Goal: Transaction & Acquisition: Obtain resource

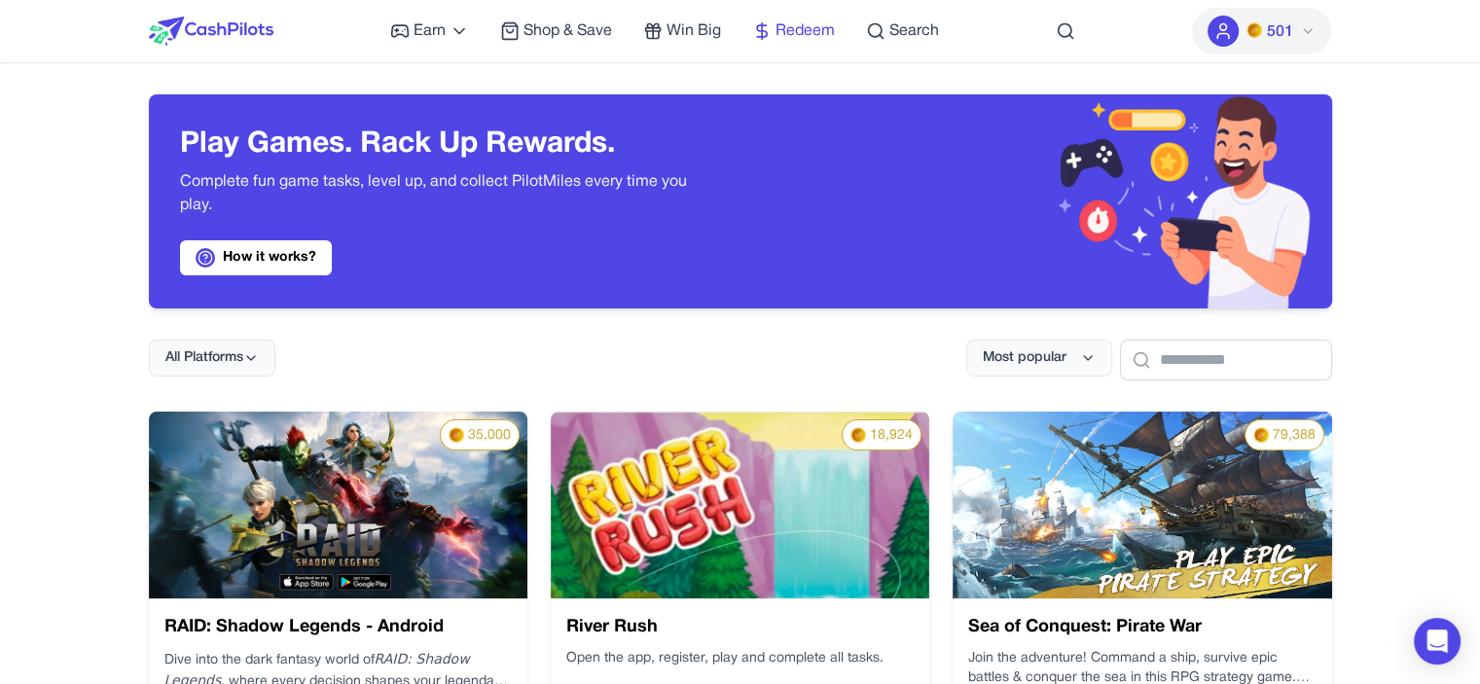
click at [794, 20] on span "Redeem" at bounding box center [804, 30] width 59 height 23
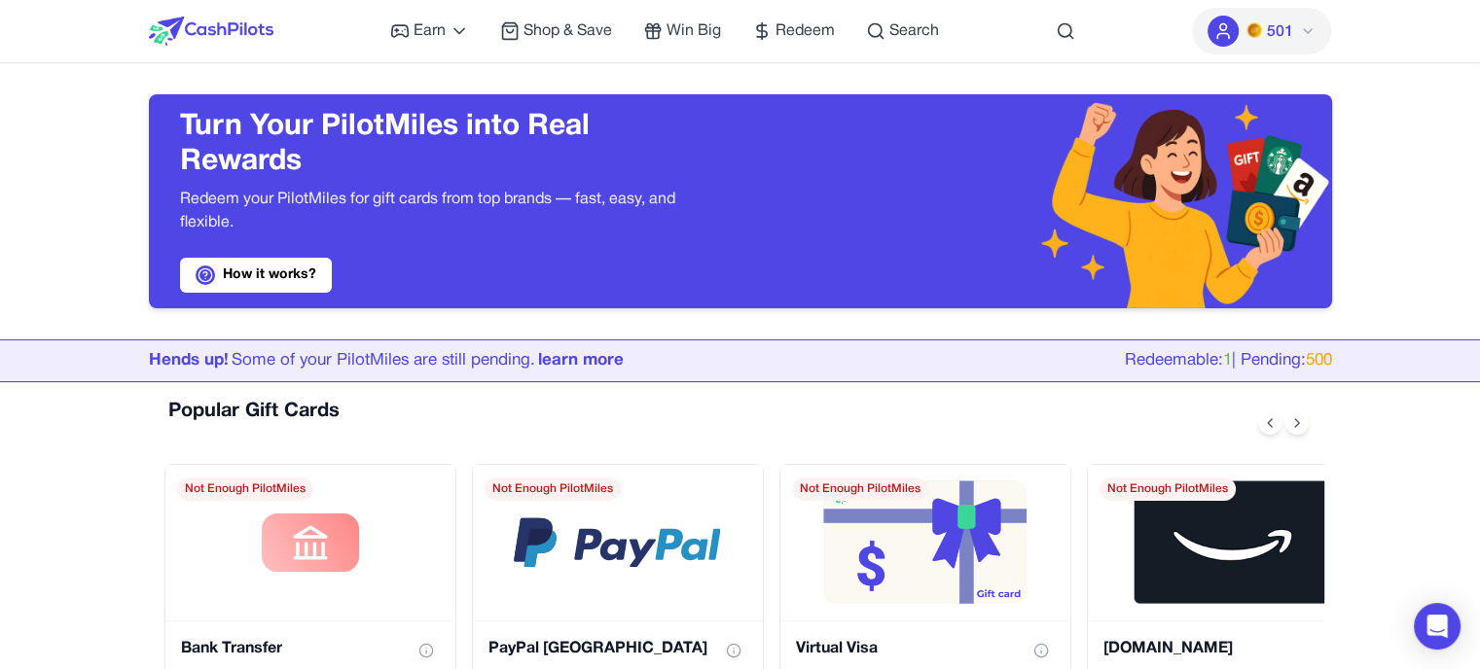
click at [576, 368] on link "learn more" at bounding box center [581, 360] width 86 height 15
